Goal: Task Accomplishment & Management: Manage account settings

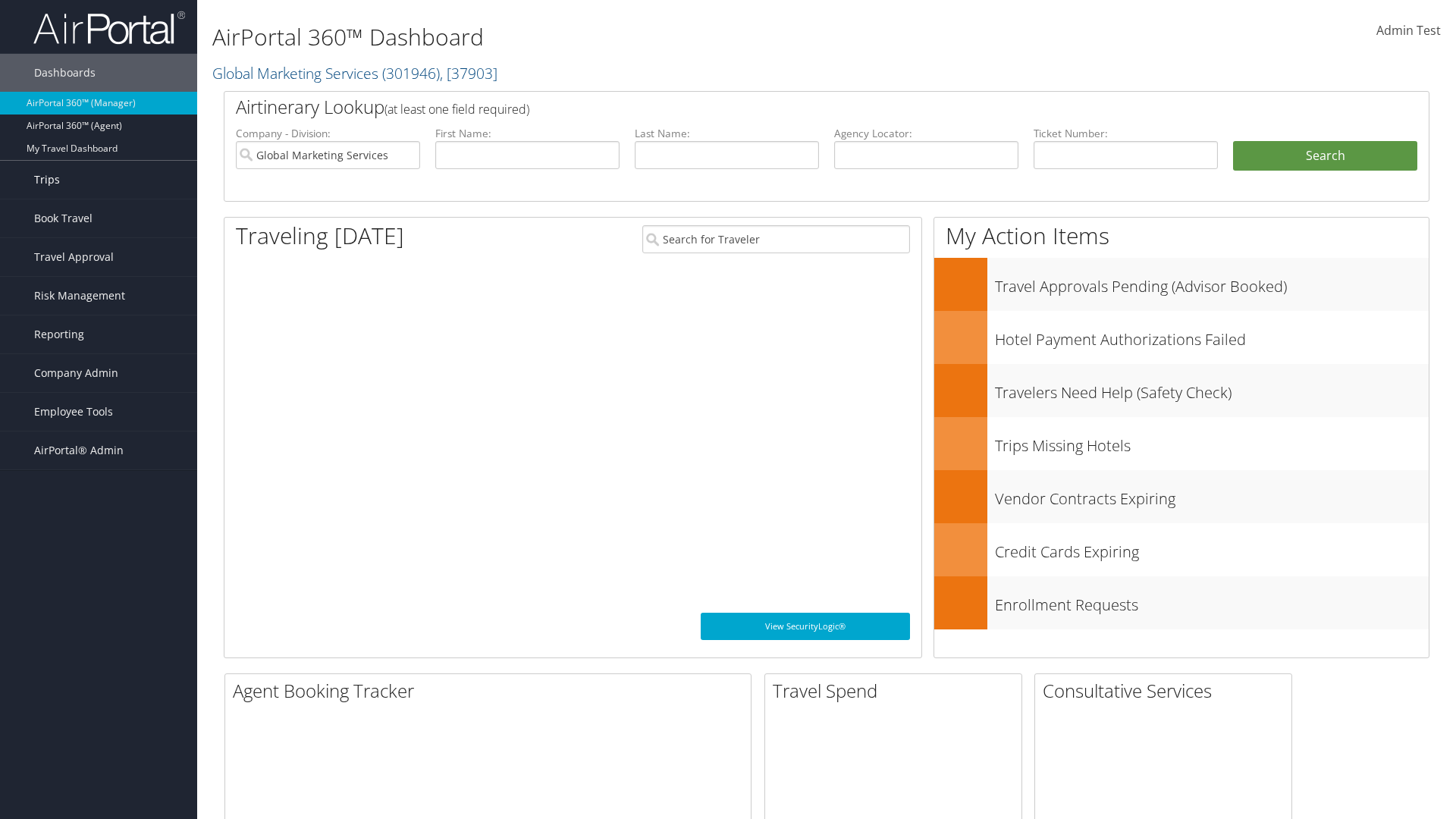
click at [98, 180] on link "Trips" at bounding box center [98, 179] width 197 height 38
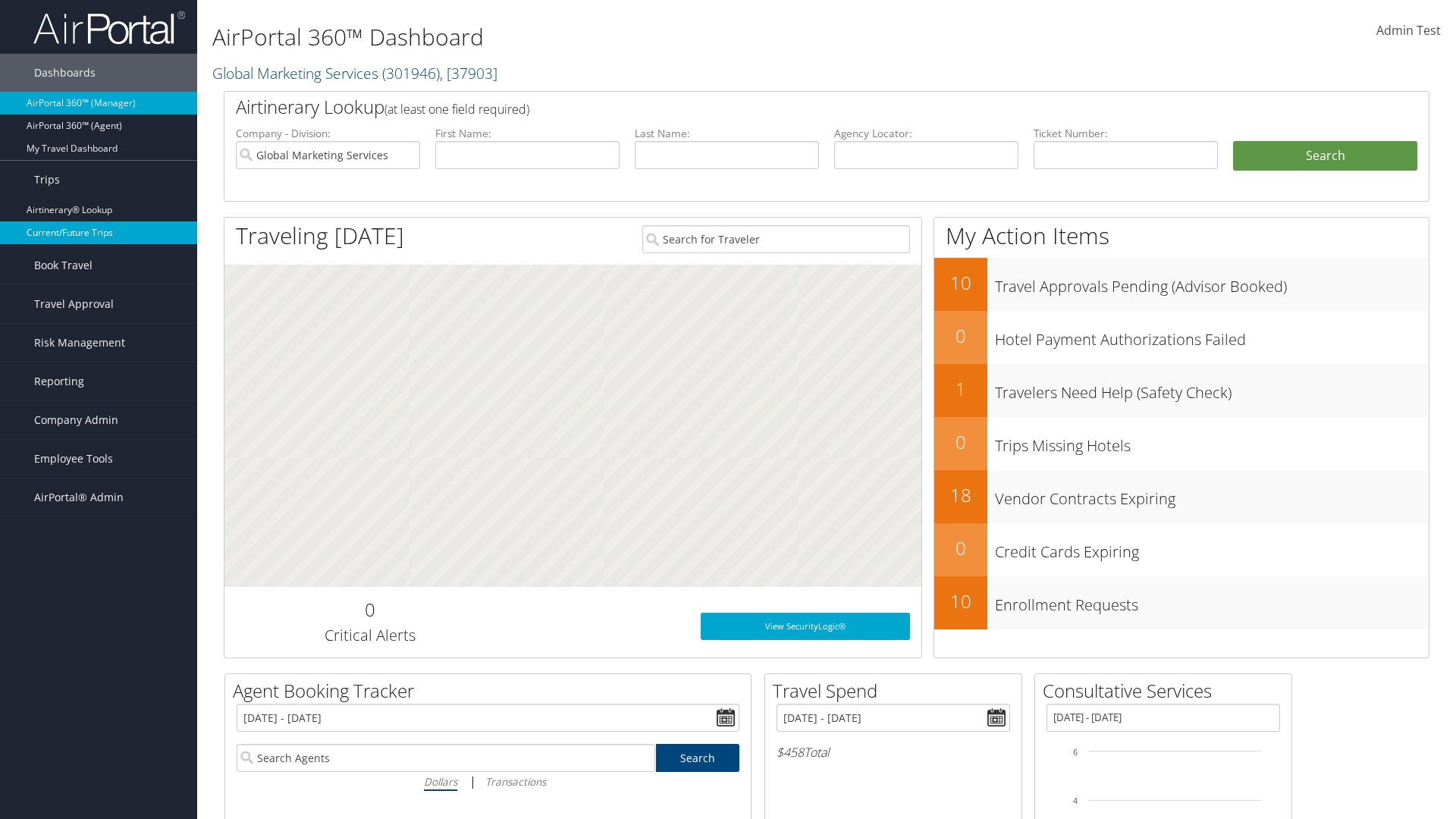
click at [98, 233] on link "Current/Future Trips" at bounding box center [98, 233] width 197 height 23
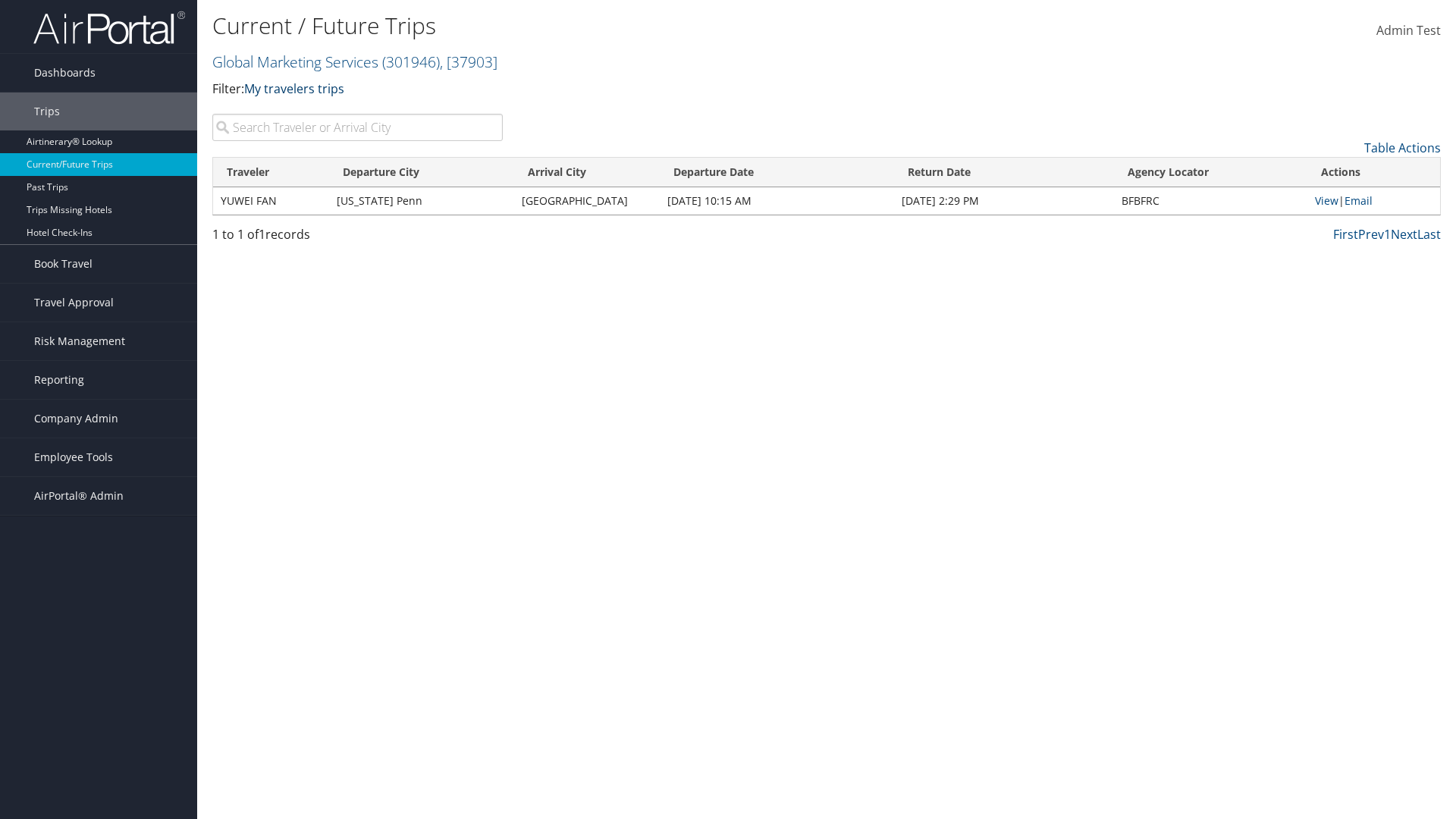
click at [298, 88] on link "My travelers trips" at bounding box center [294, 89] width 100 height 17
click at [348, 111] on link "My trips" at bounding box center [347, 112] width 199 height 26
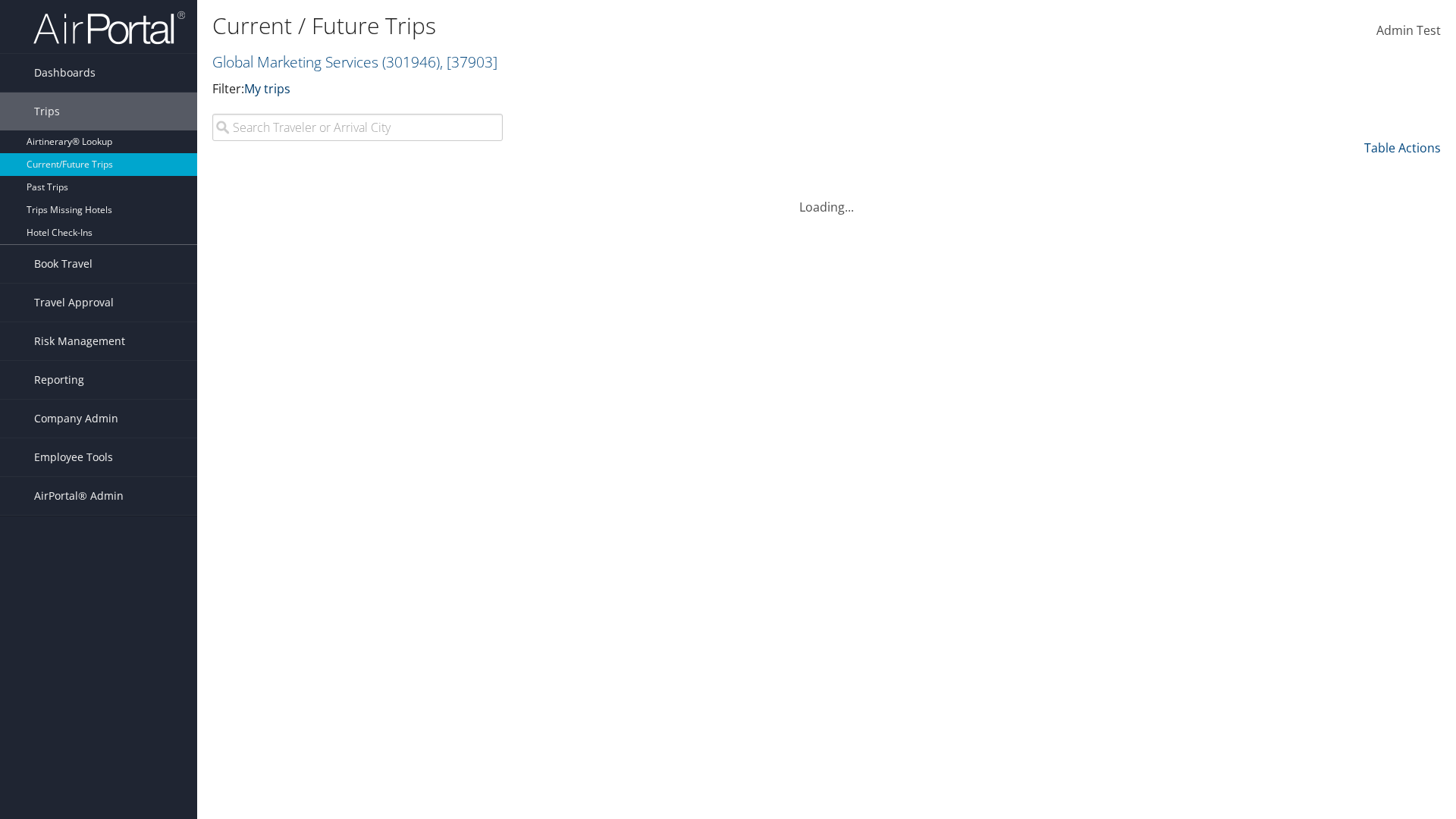
click at [270, 88] on link "My trips" at bounding box center [267, 89] width 46 height 17
click at [348, 111] on link "My travelers trips" at bounding box center [347, 112] width 199 height 26
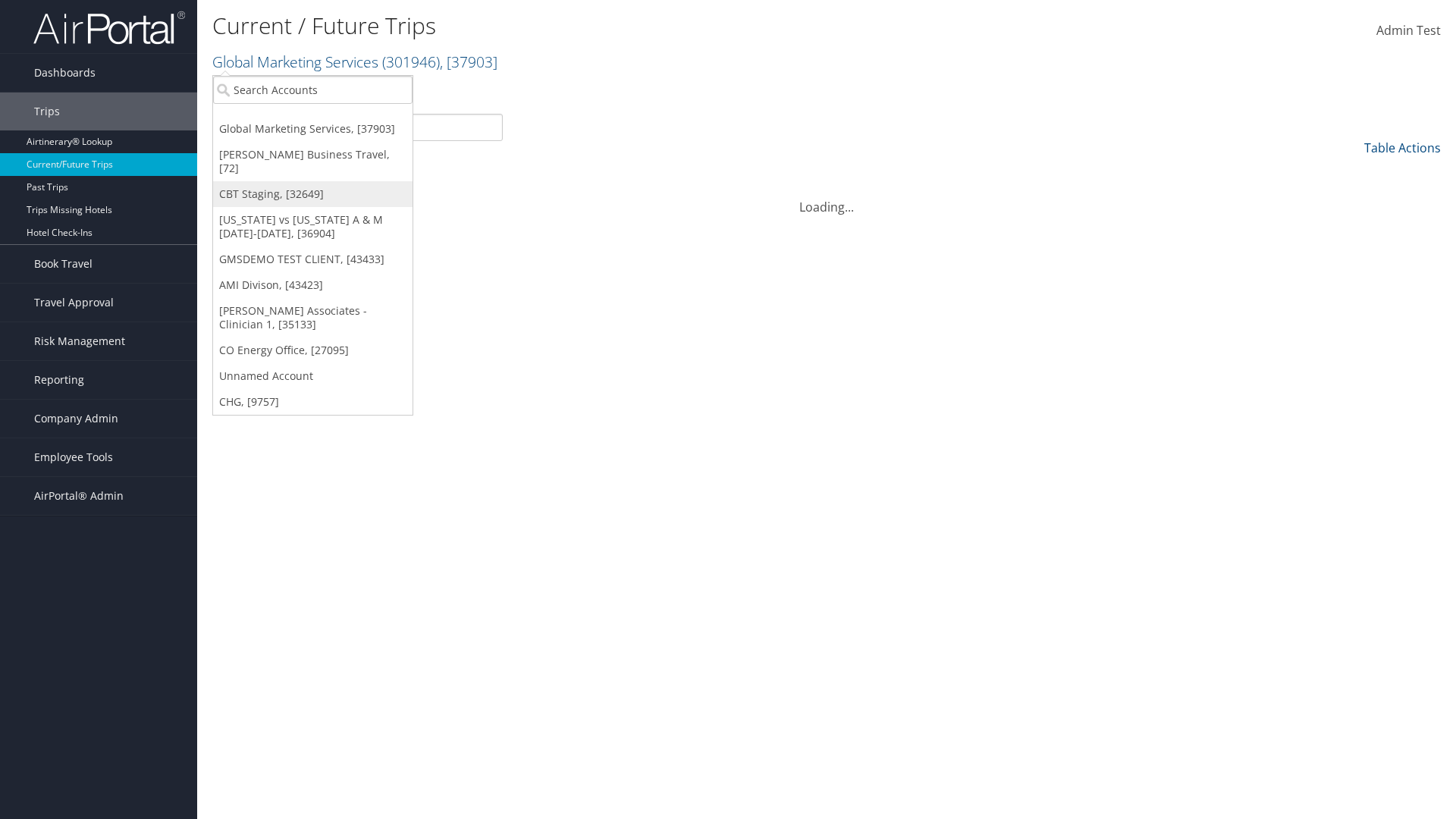
click at [312, 182] on link "CBT Staging, [32649]" at bounding box center [312, 194] width 199 height 26
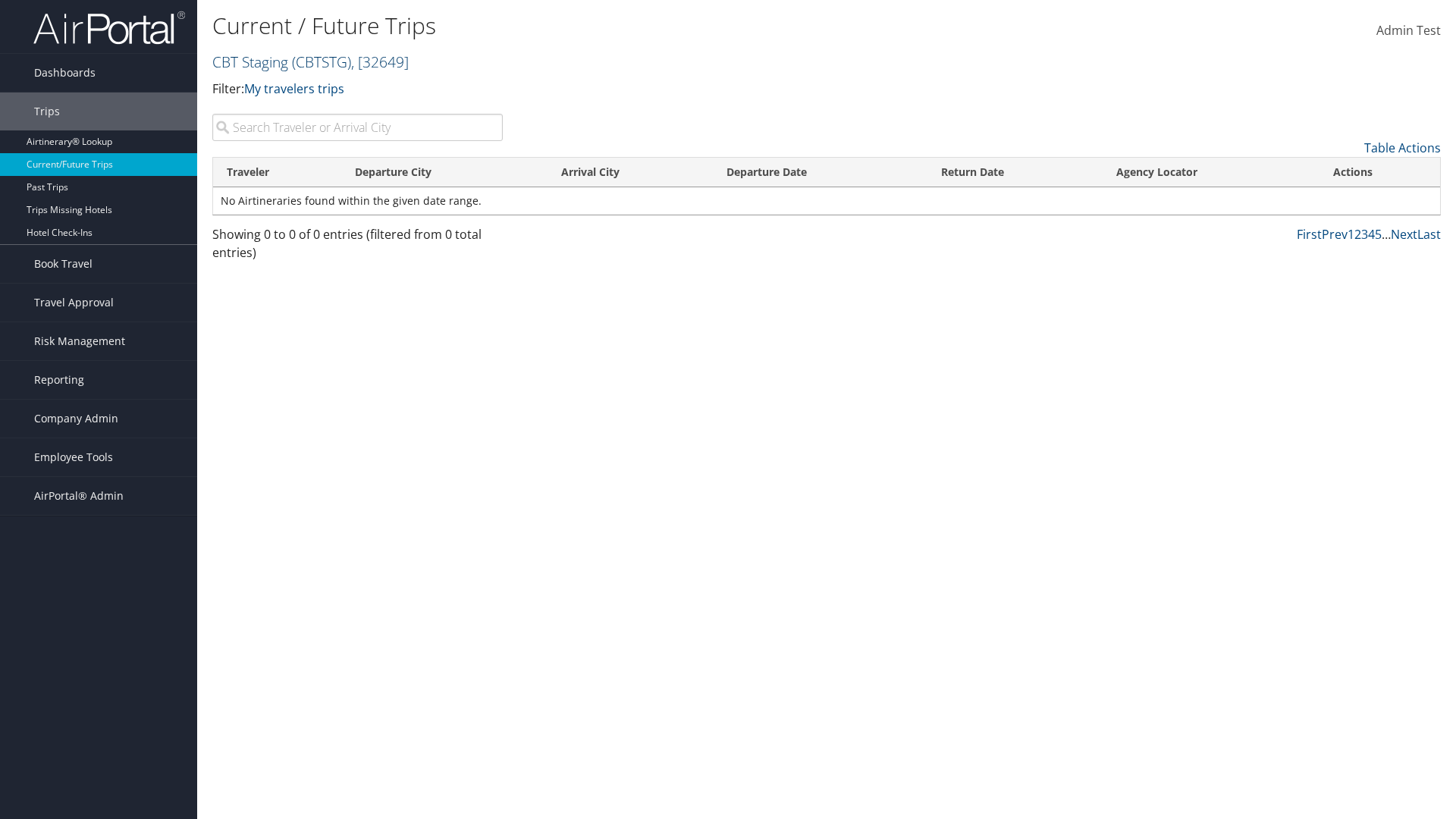
click at [250, 61] on link "CBT Staging ( CBTSTG ) , [ 32649 ]" at bounding box center [311, 61] width 197 height 20
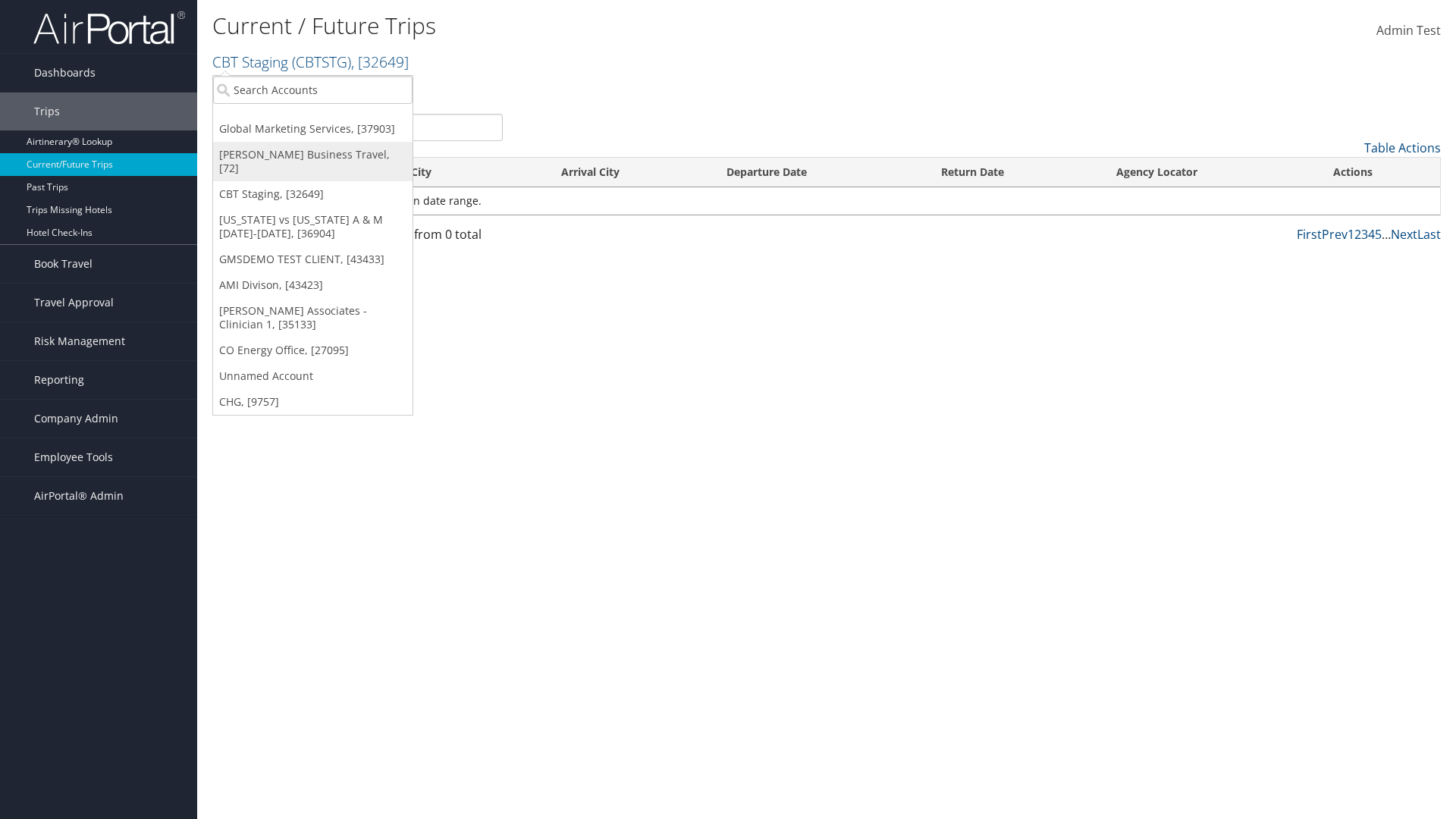
click at [312, 155] on link "[PERSON_NAME] Business Travel, [72]" at bounding box center [312, 161] width 199 height 40
